Goal: Task Accomplishment & Management: Manage account settings

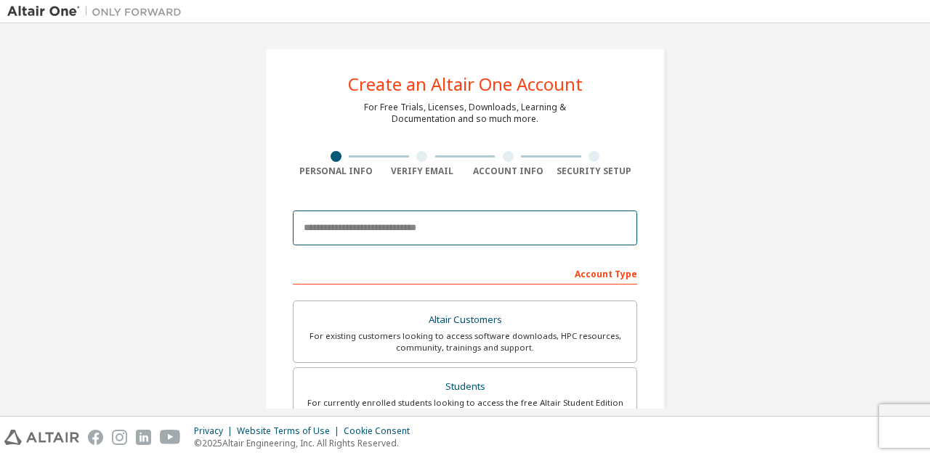
click at [464, 229] on input "email" at bounding box center [465, 228] width 344 height 35
type input "**********"
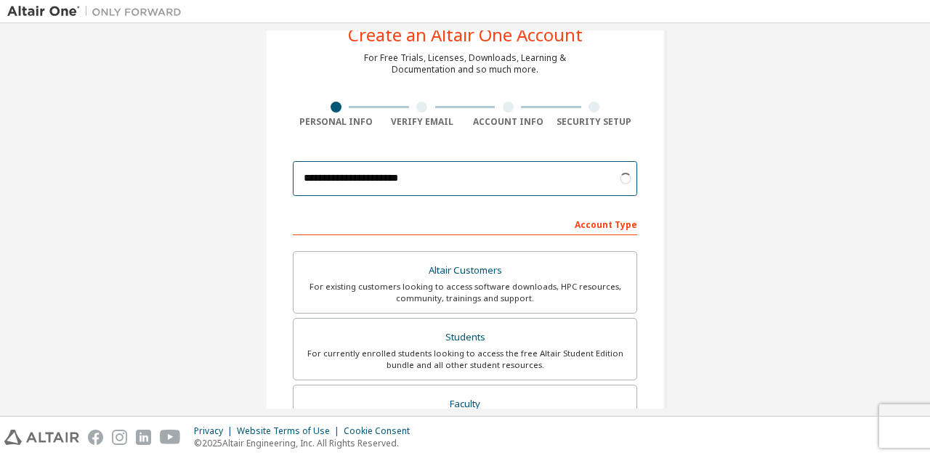
scroll to position [73, 0]
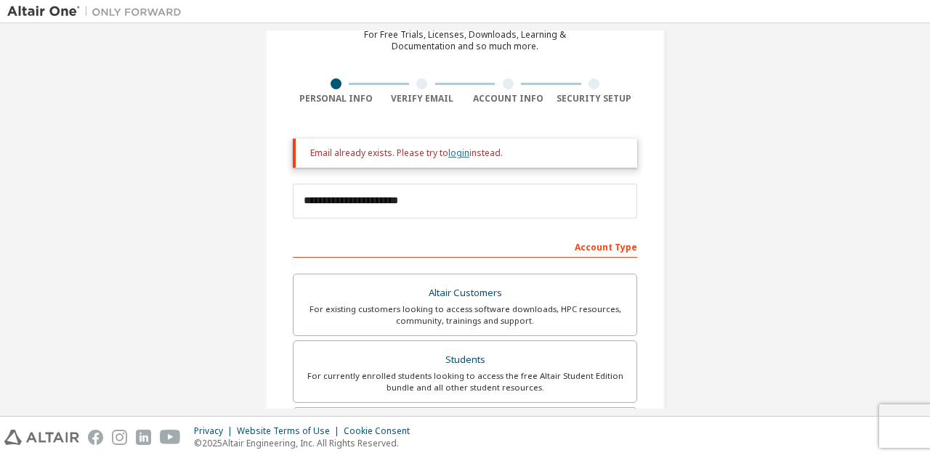
click at [456, 152] on link "login" at bounding box center [458, 153] width 21 height 12
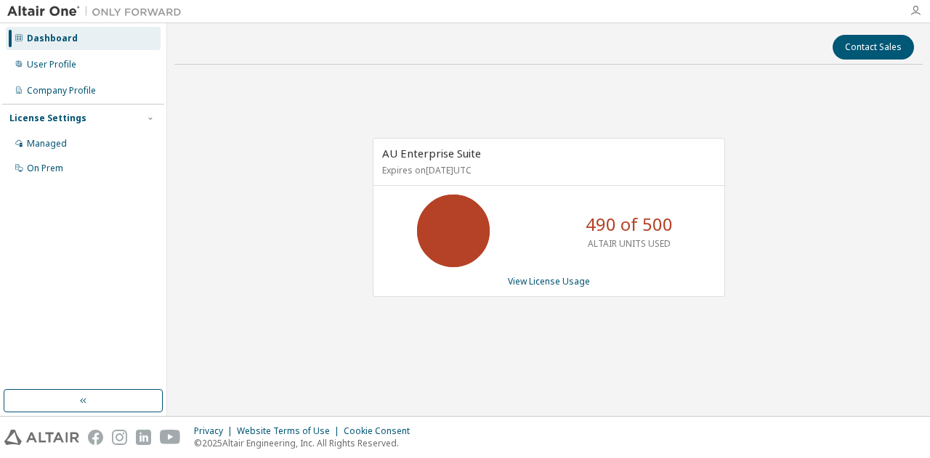
click at [918, 5] on icon "button" at bounding box center [916, 11] width 12 height 12
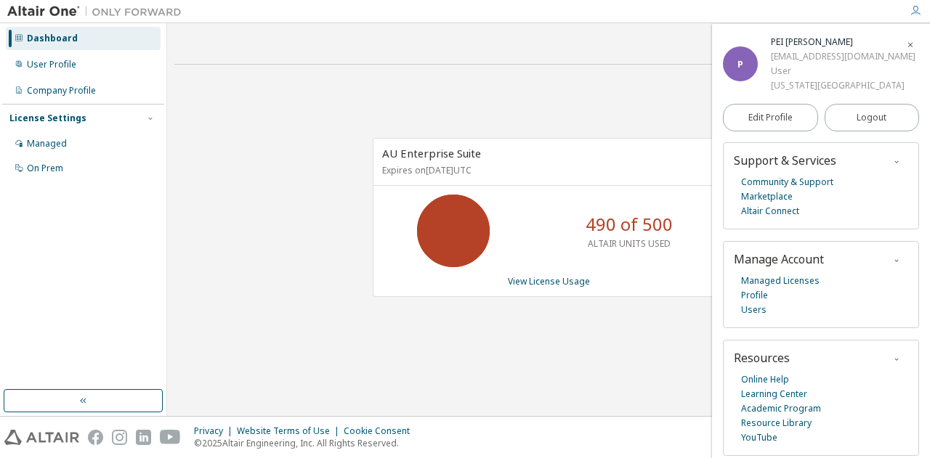
click at [918, 5] on icon "button" at bounding box center [916, 11] width 12 height 12
